Goal: Find specific fact: Find contact information

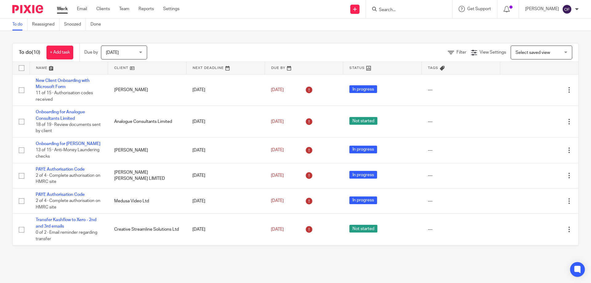
click at [401, 12] on input "Search" at bounding box center [405, 10] width 55 height 6
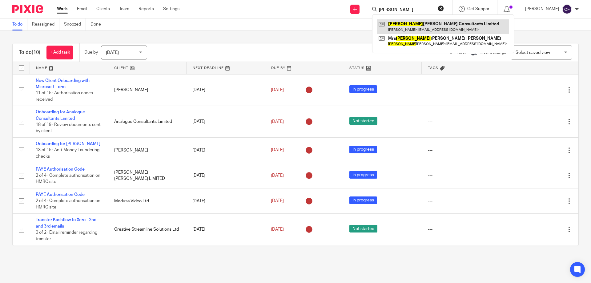
type input "ana"
click at [402, 26] on link at bounding box center [443, 26] width 132 height 14
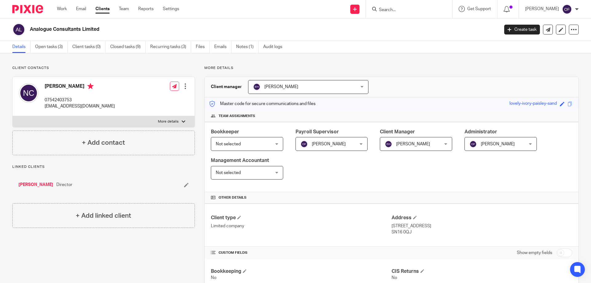
click at [391, 8] on input "Search" at bounding box center [405, 10] width 55 height 6
type input "nollo"
click button "submit" at bounding box center [0, 0] width 0 height 0
click at [401, 28] on link at bounding box center [429, 26] width 104 height 14
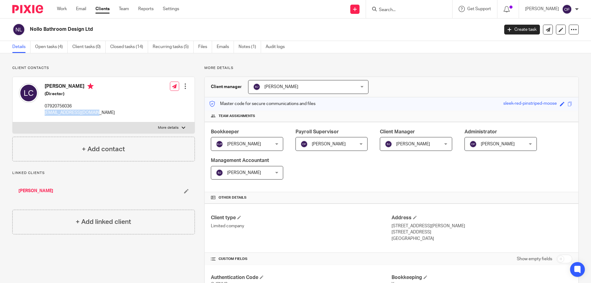
drag, startPoint x: 42, startPoint y: 112, endPoint x: 121, endPoint y: 114, distance: 78.5
click at [123, 114] on div "Liam Corcoran (Director) 07920756036 norwich@ripples.ltd.uk Edit contact Create…" at bounding box center [104, 99] width 182 height 45
copy p "norwich@ripples.ltd.uk"
